Goal: Task Accomplishment & Management: Use online tool/utility

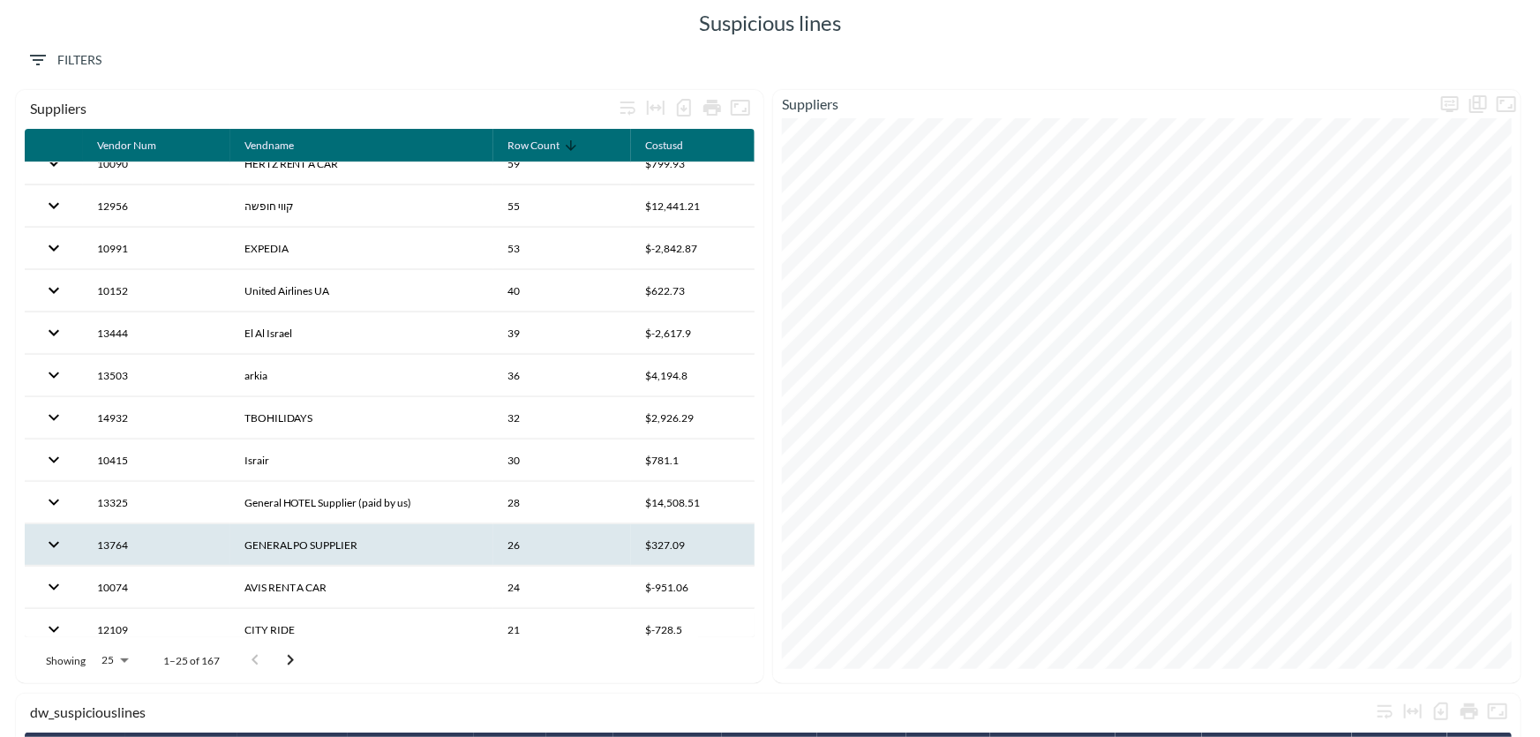
scroll to position [160, 0]
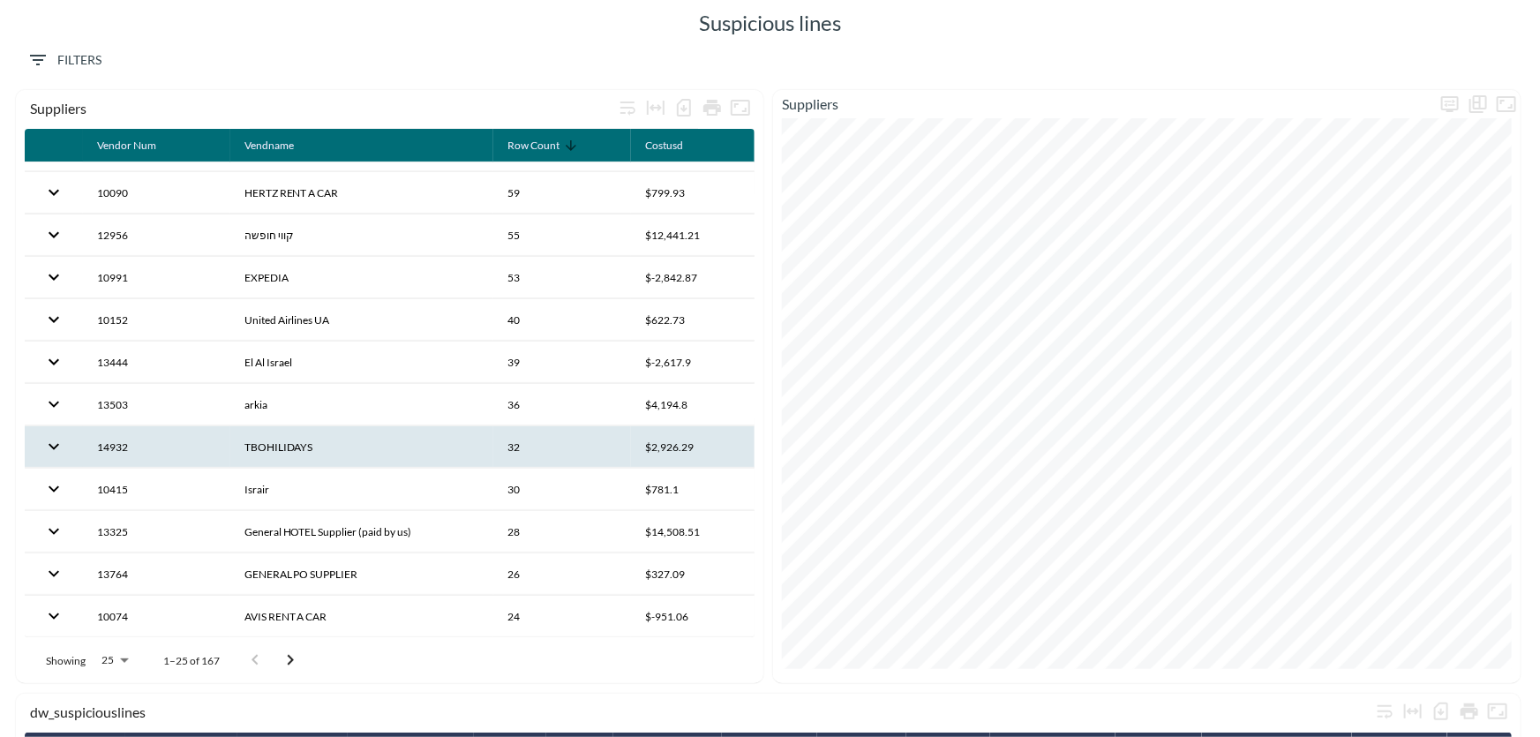
click at [280, 448] on th "TBOHILIDAYS" at bounding box center [362, 446] width 264 height 41
click at [79, 56] on span "Filters" at bounding box center [64, 60] width 74 height 22
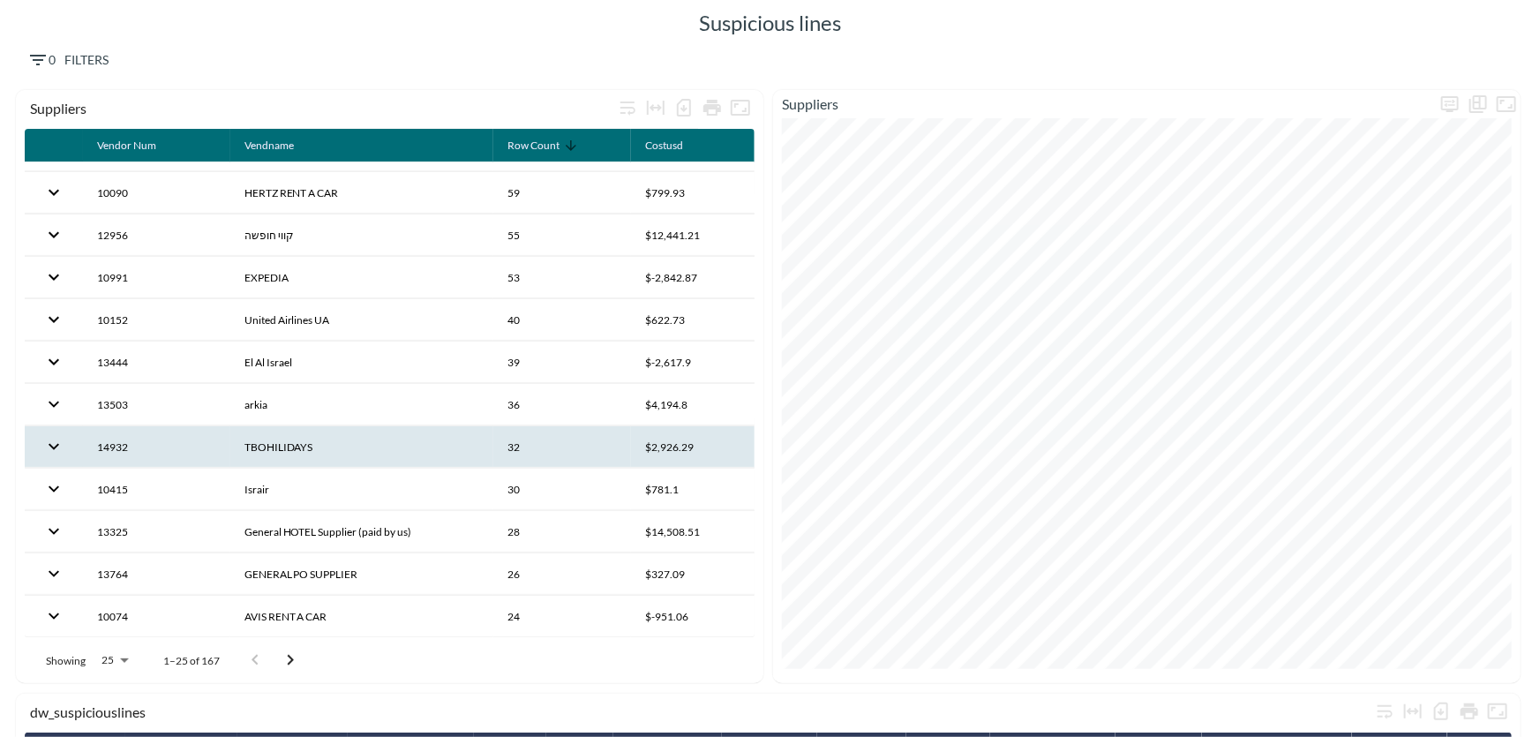
type input "tbo"
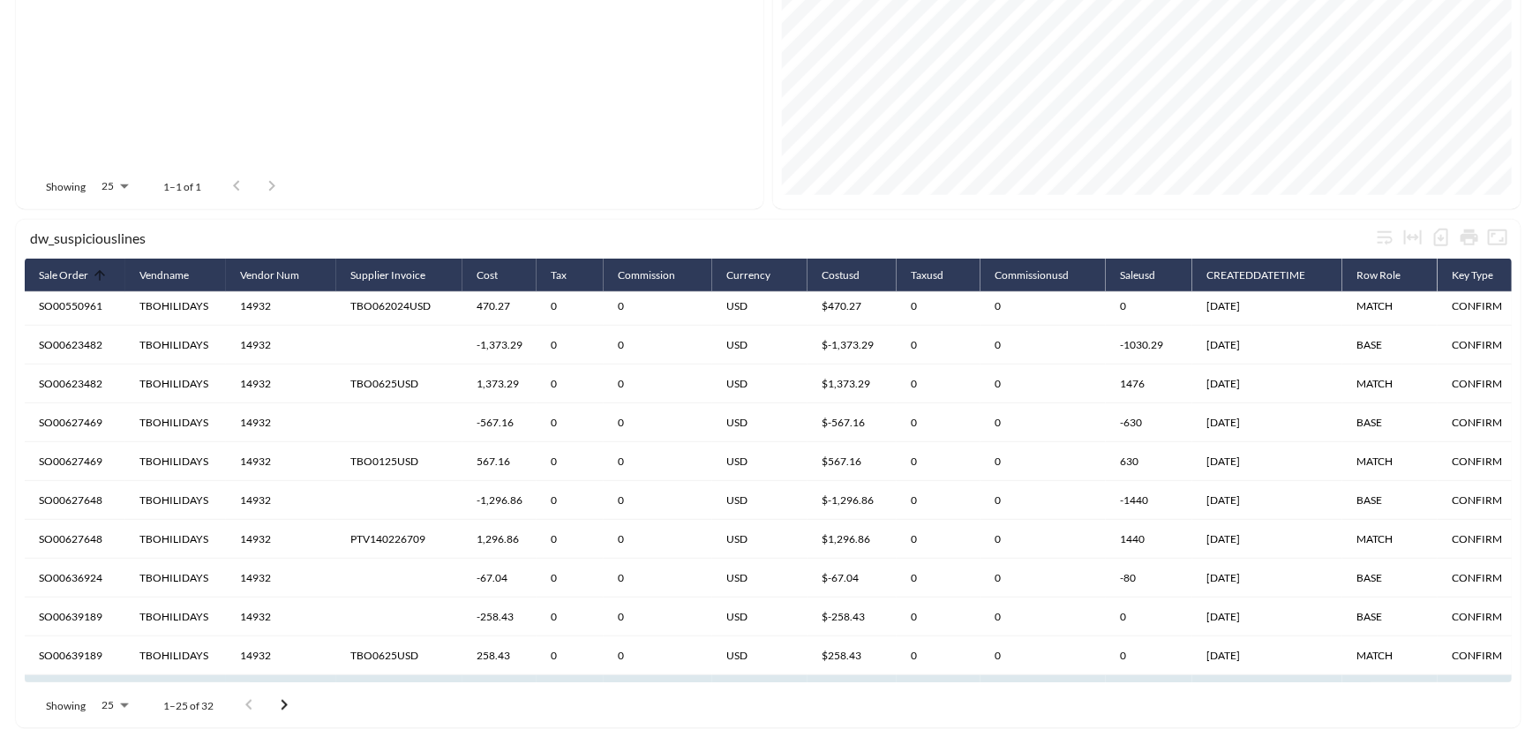
scroll to position [589, 0]
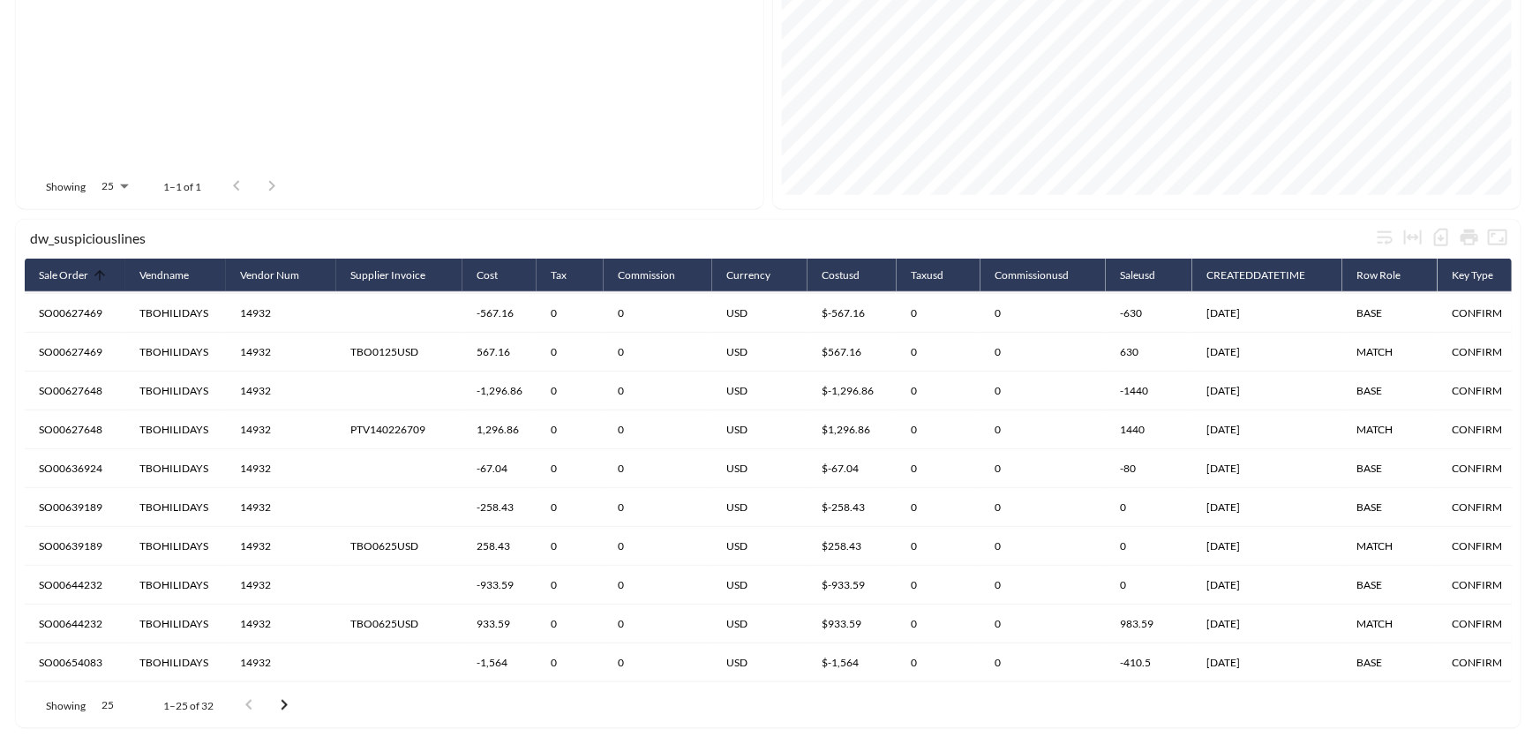
click at [121, 695] on body "BI.P.EYE, Interactive Analytics Dashboards Suspicious lines 1 Filters vendname …" at bounding box center [770, 368] width 1540 height 737
type input "200"
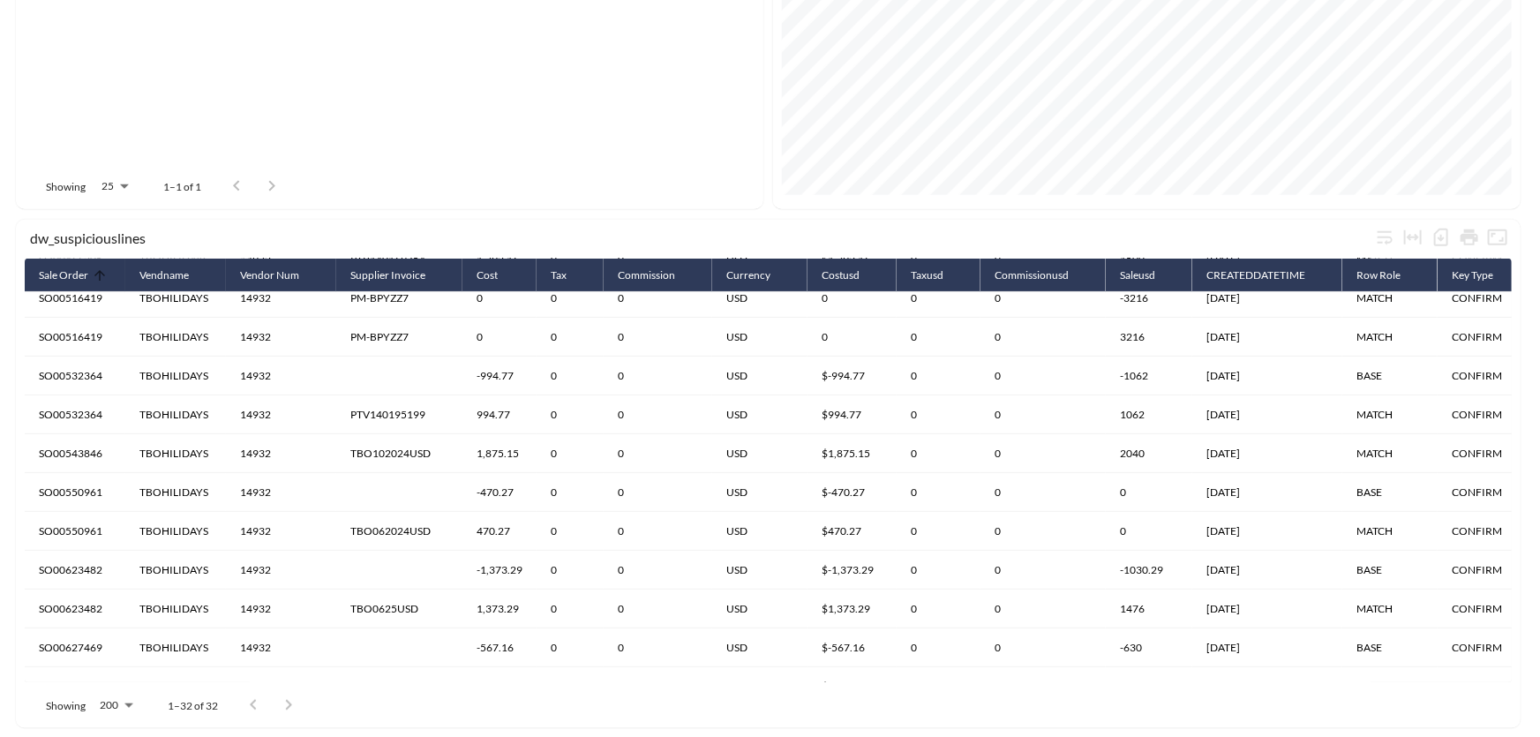
scroll to position [0, 0]
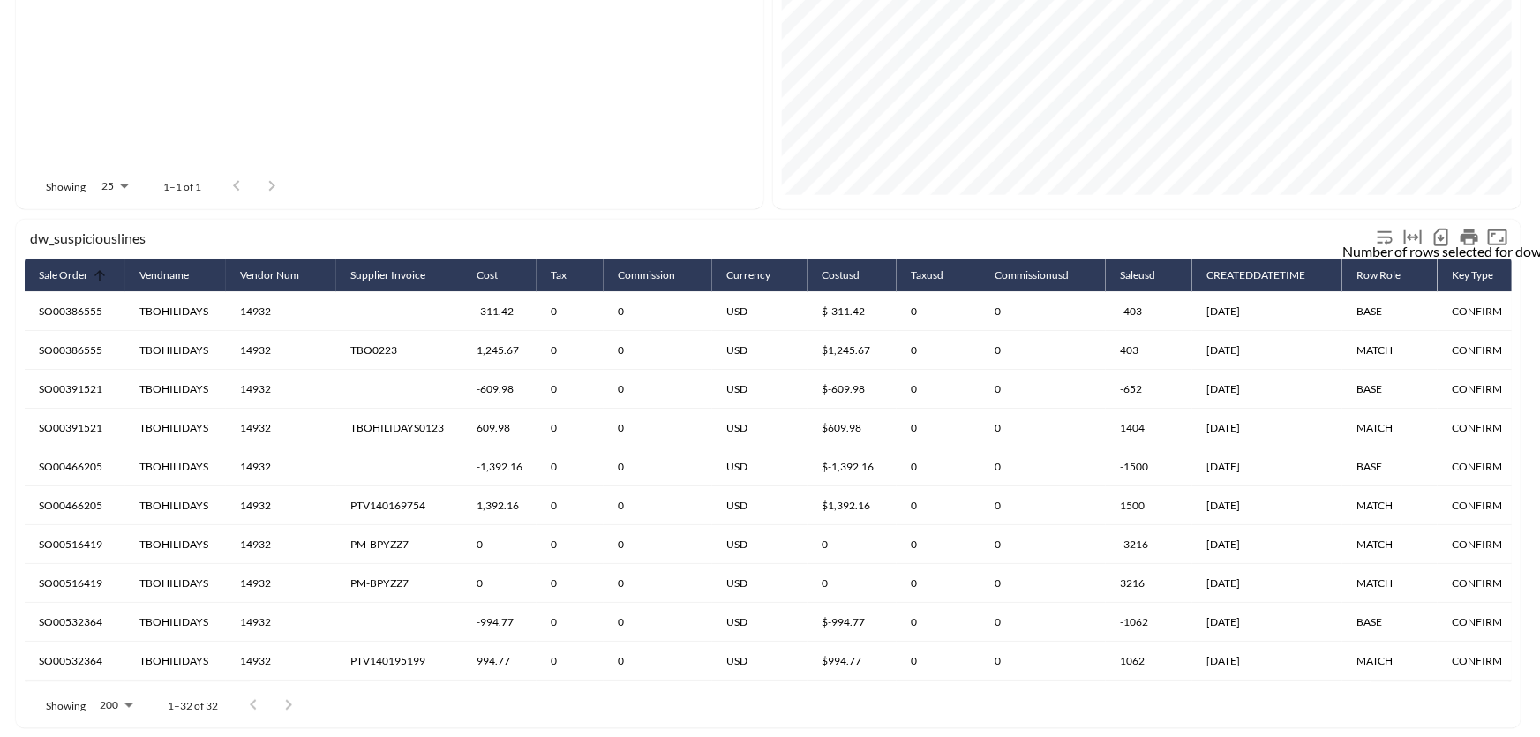
click at [1441, 228] on icon "Number of rows selected for download: 32" at bounding box center [1441, 237] width 21 height 21
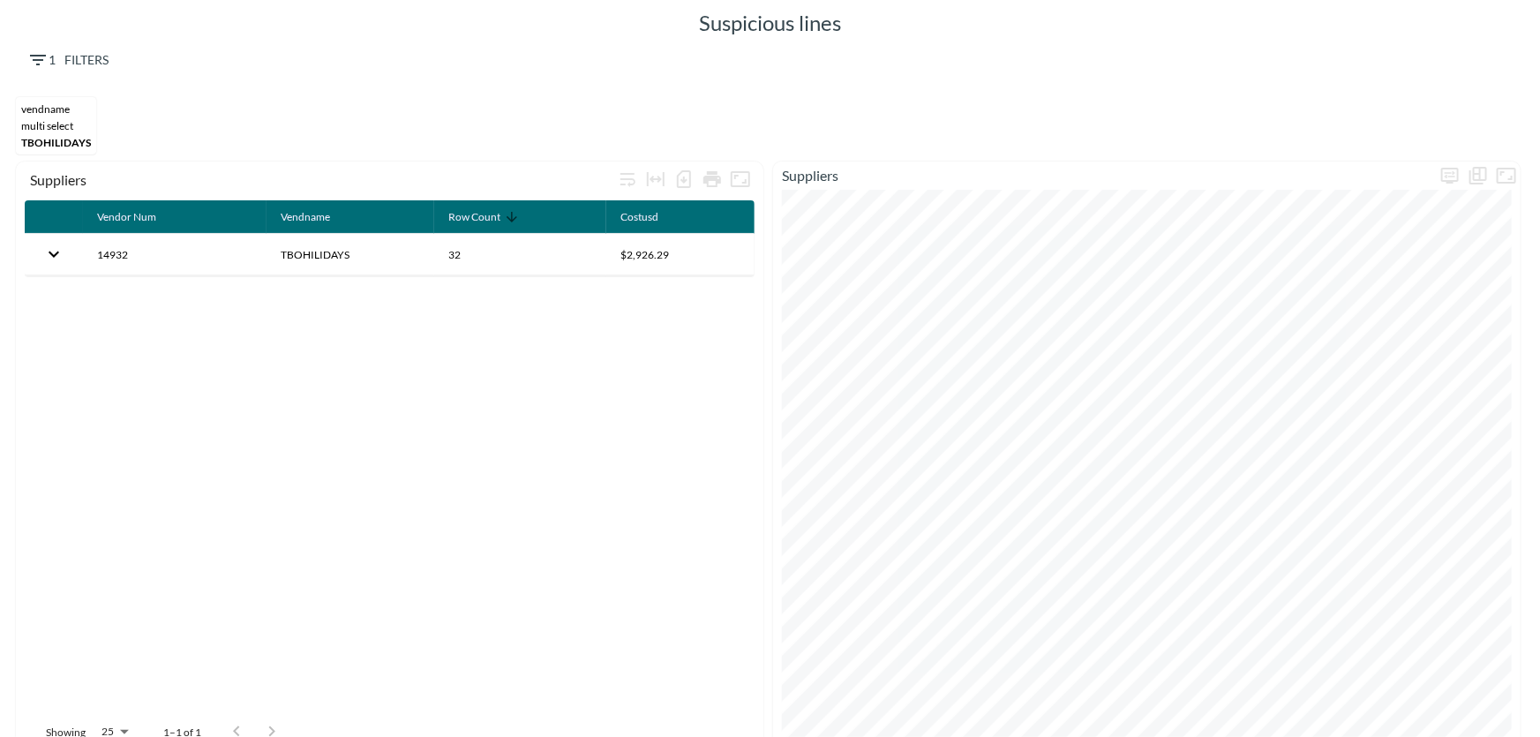
click at [71, 60] on span "1 Filters" at bounding box center [67, 60] width 81 height 22
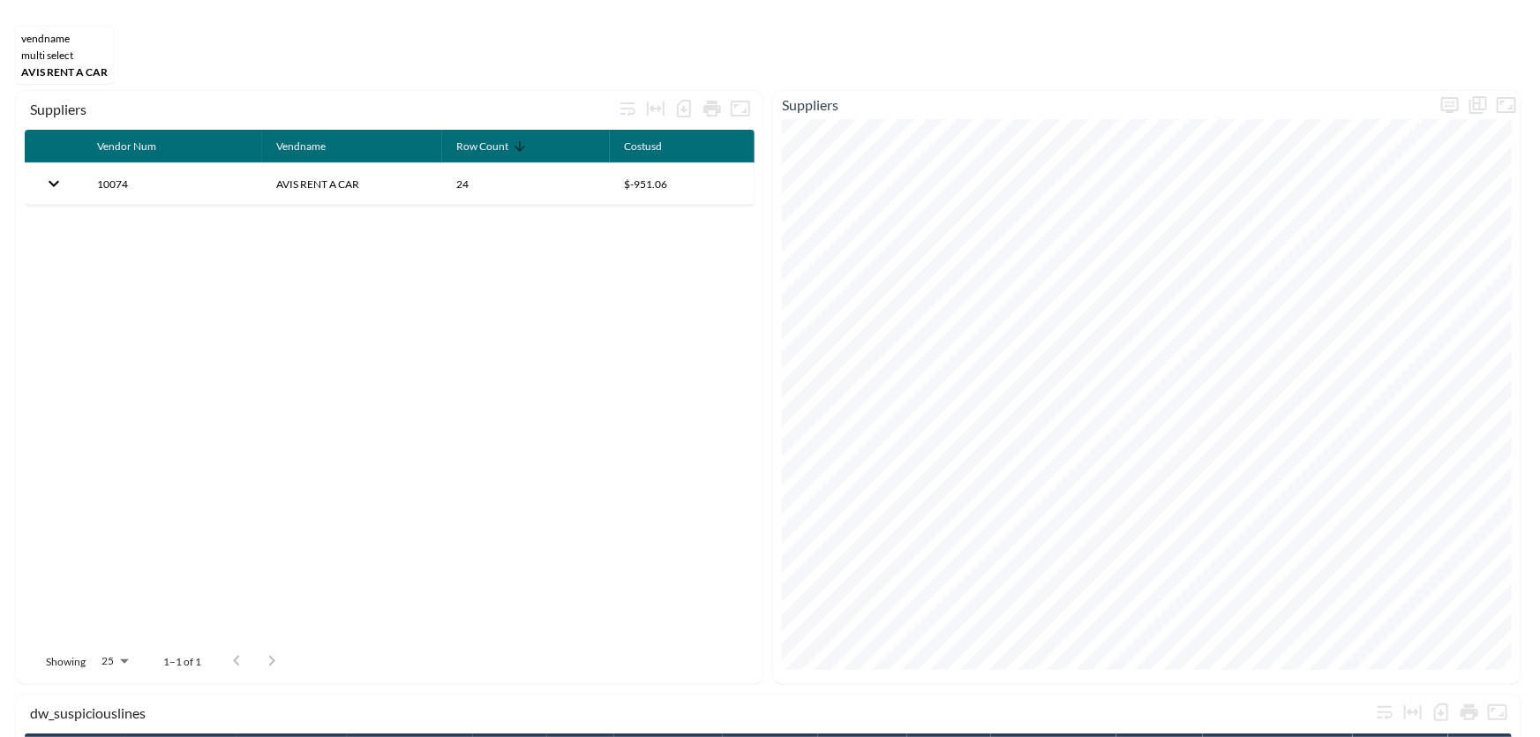
scroll to position [392, 0]
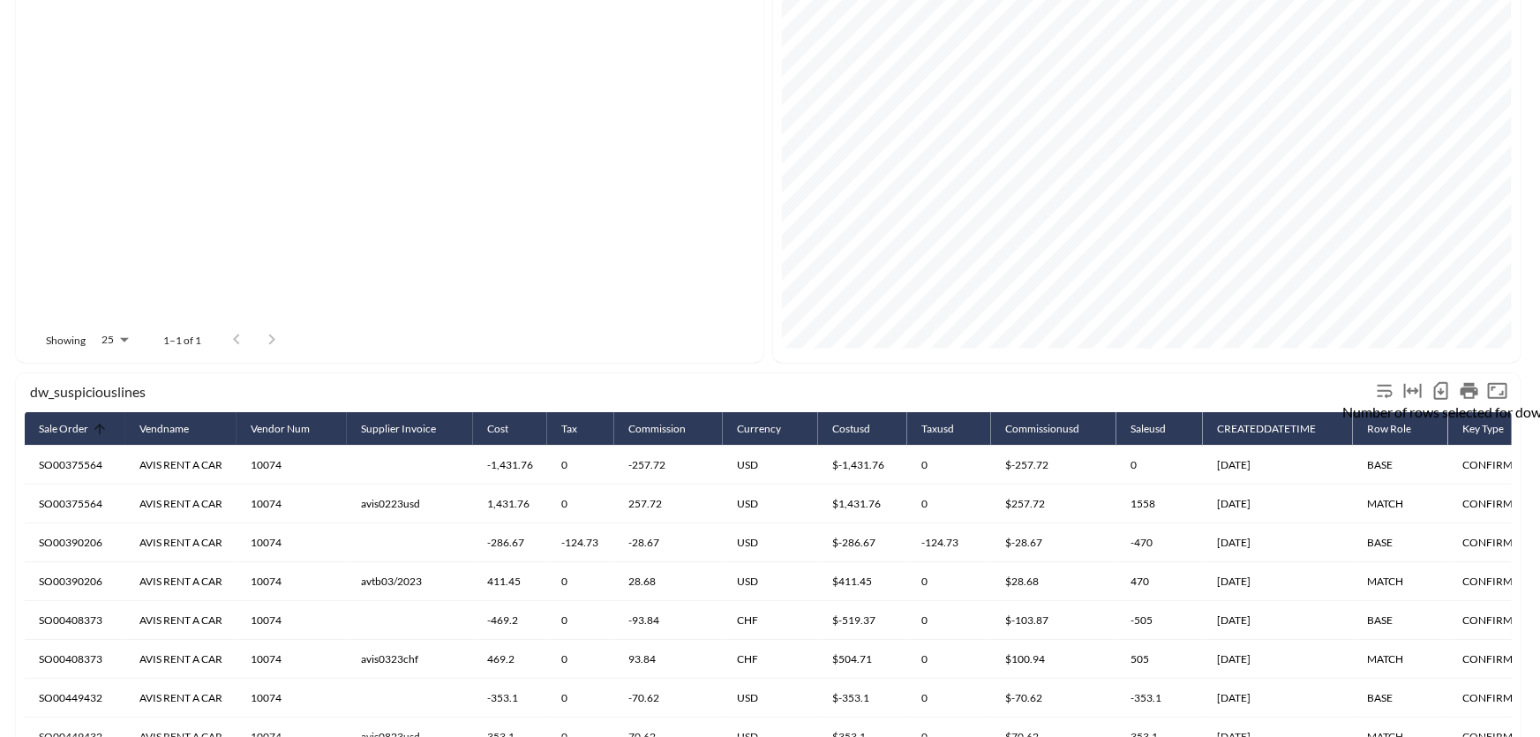
click at [1443, 393] on icon "Number of rows selected for download: 24" at bounding box center [1441, 390] width 21 height 21
